Goal: Go to known website: Access a specific website the user already knows

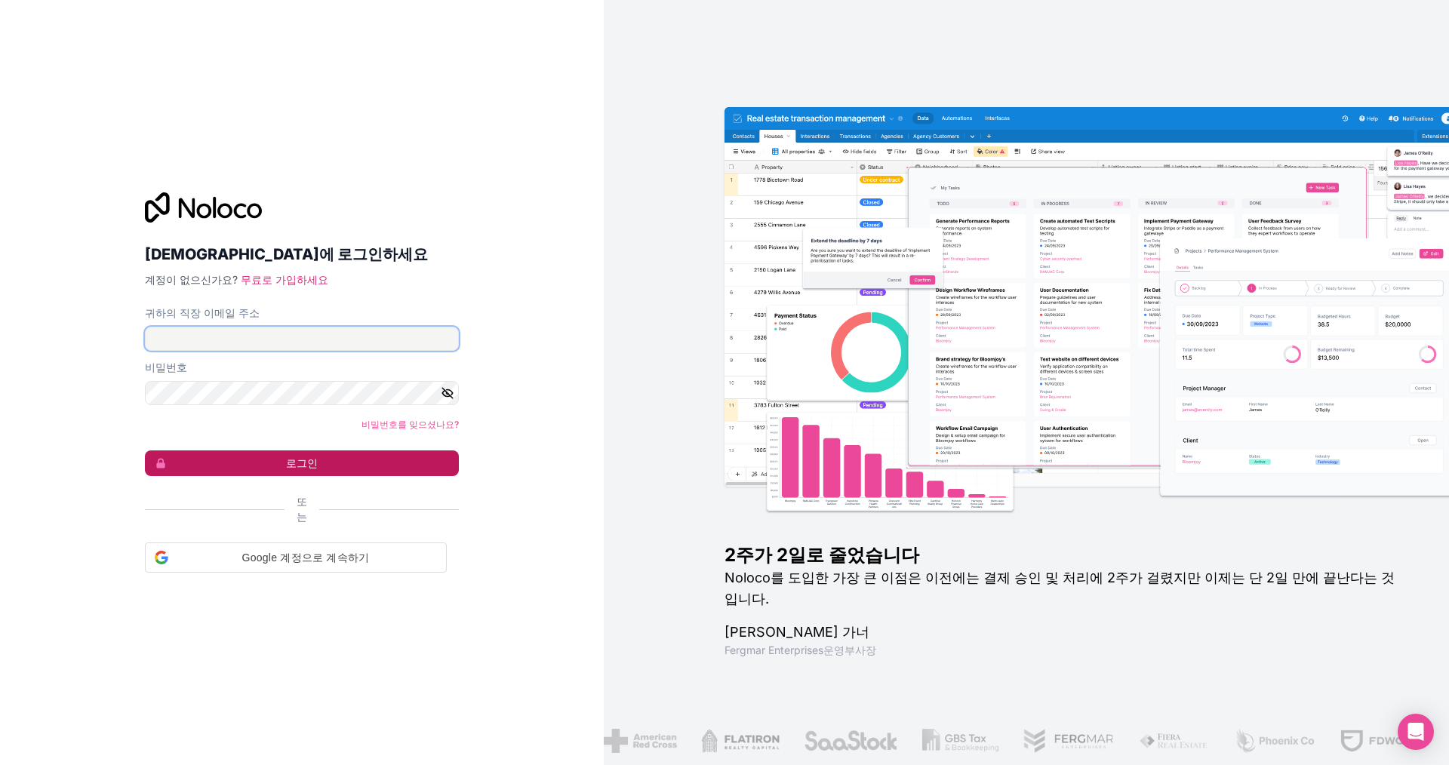
type input "selpa@selpasemicom.com"
click at [307, 466] on font "로그인" at bounding box center [302, 462] width 32 height 13
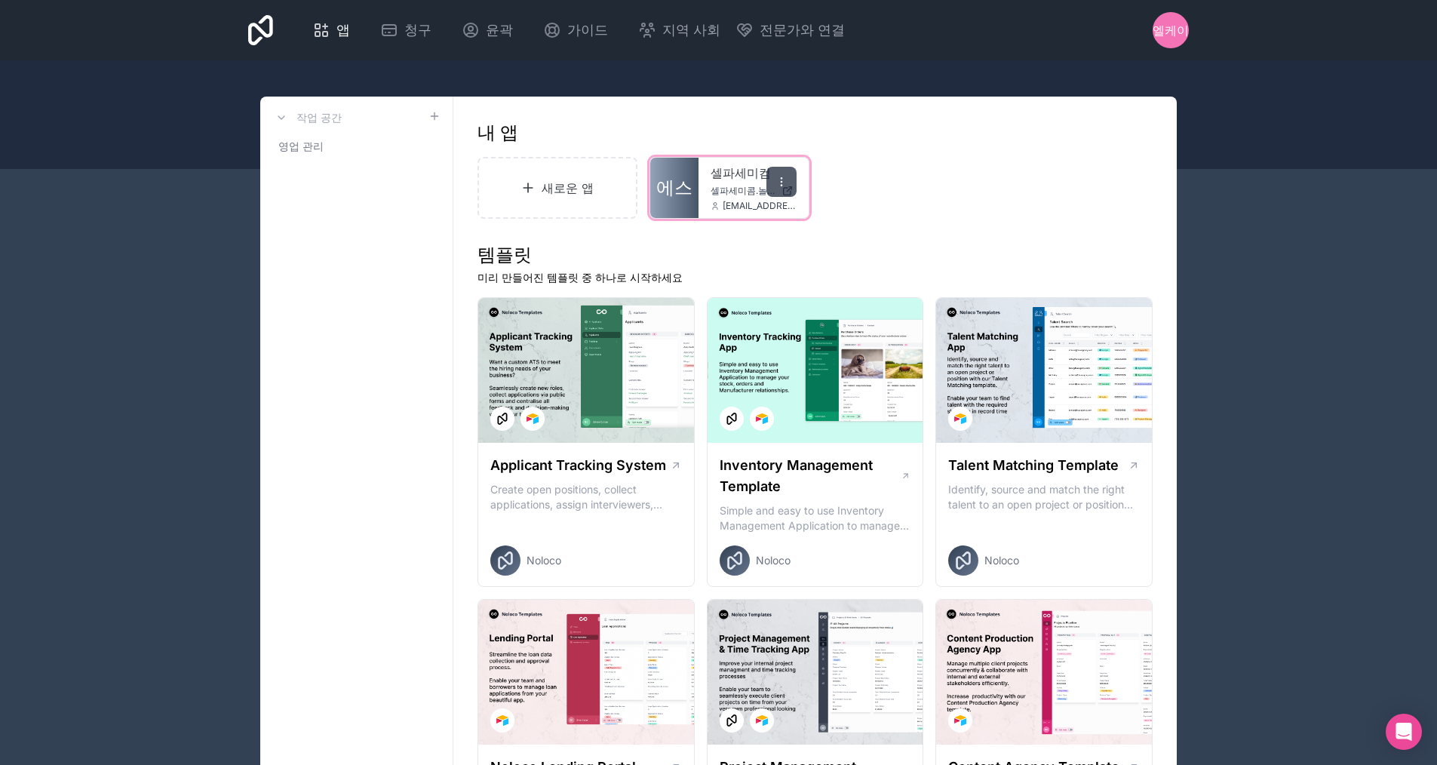
click at [787, 181] on icon at bounding box center [782, 182] width 12 height 12
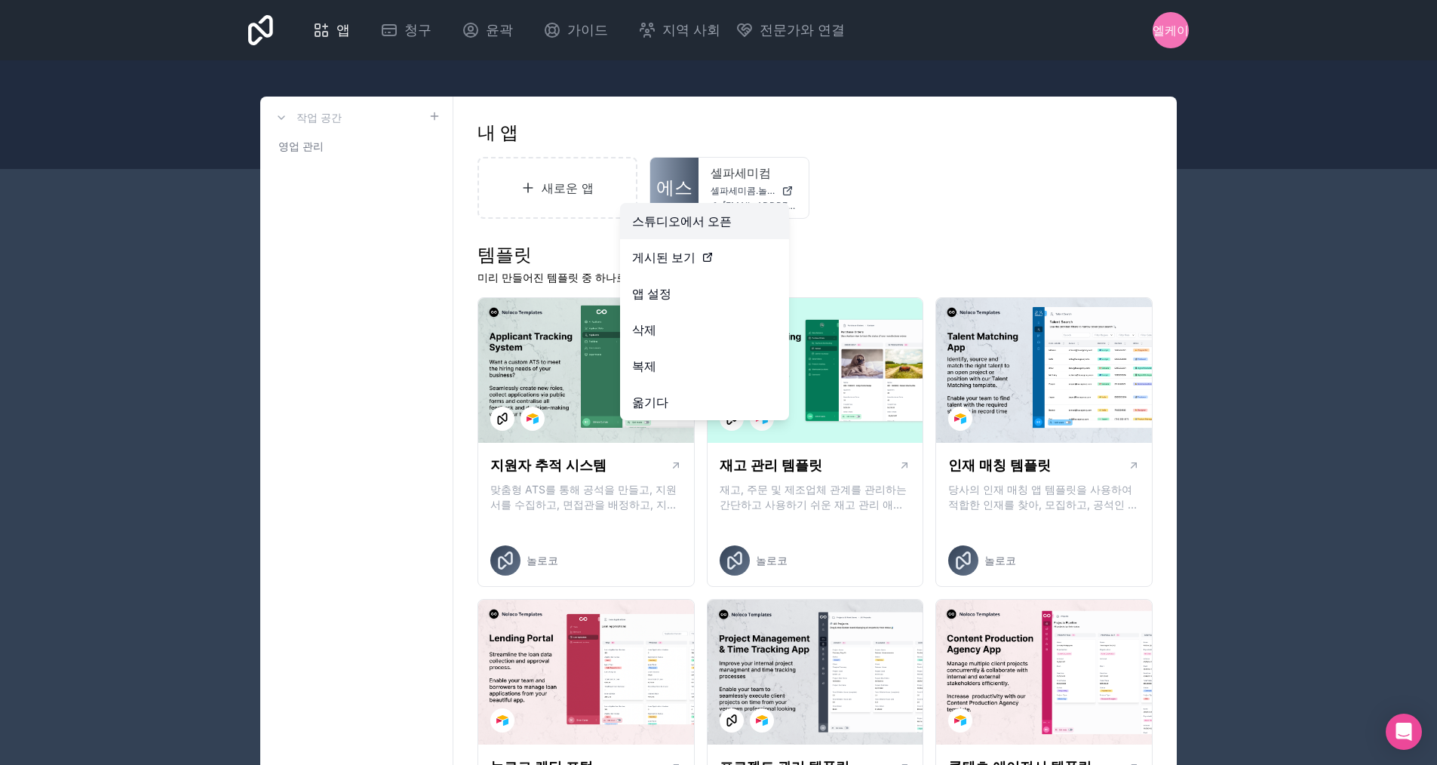
click at [707, 228] on font "스튜디오에서 오픈" at bounding box center [682, 221] width 100 height 15
